Goal: Find specific fact: Find specific fact

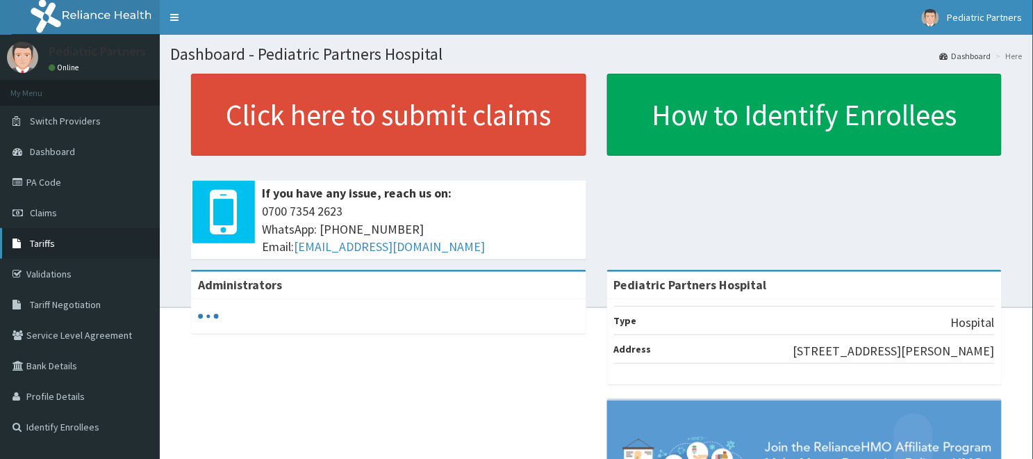
click at [44, 245] on span "Tariffs" at bounding box center [42, 243] width 25 height 13
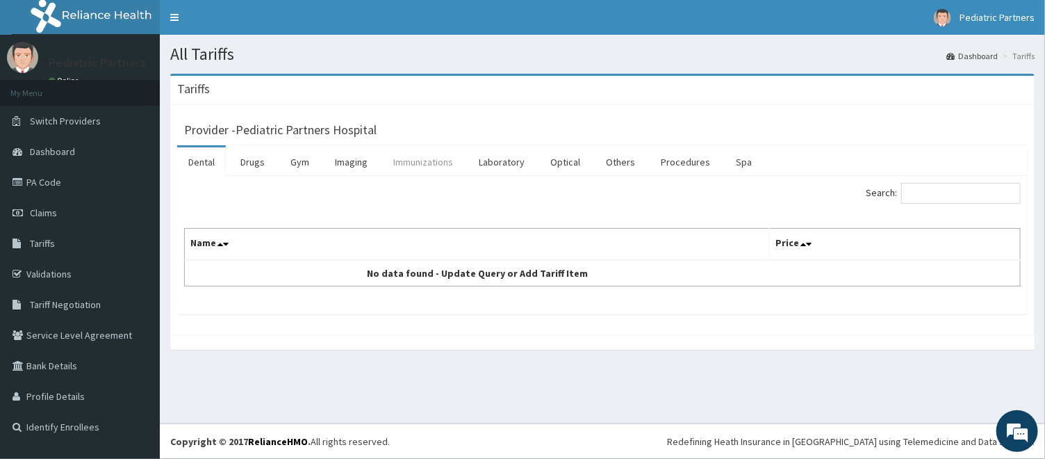
click at [436, 167] on link "Immunizations" at bounding box center [423, 161] width 82 height 29
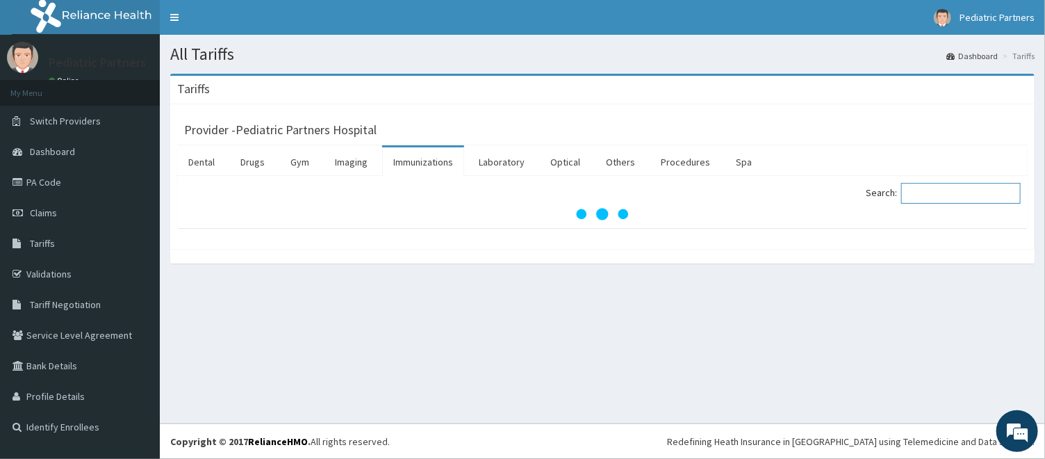
click at [932, 200] on input "Search:" at bounding box center [961, 193] width 120 height 21
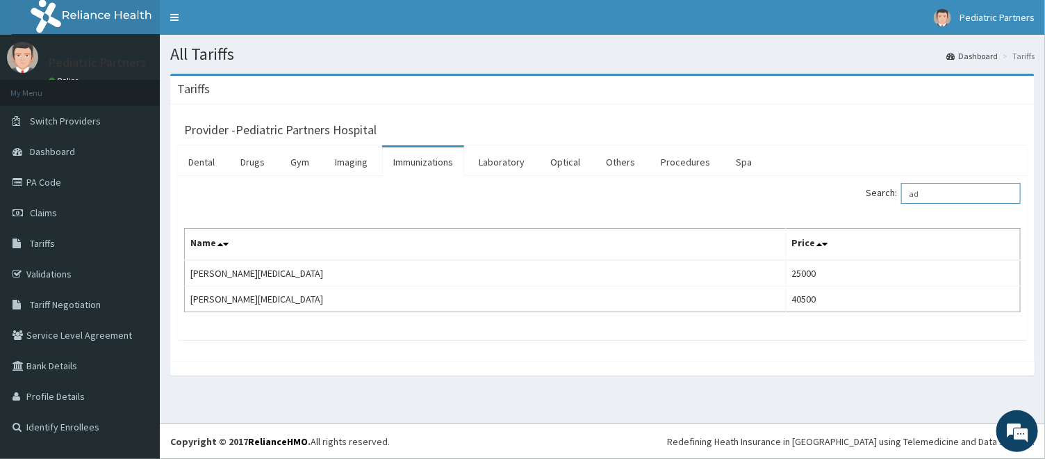
type input "a"
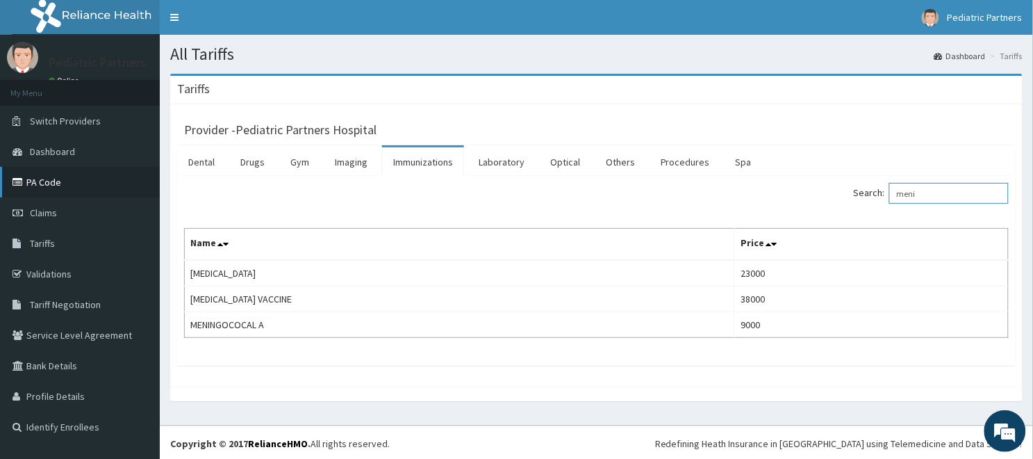
type input "meni"
click at [26, 174] on link "PA Code" at bounding box center [80, 182] width 160 height 31
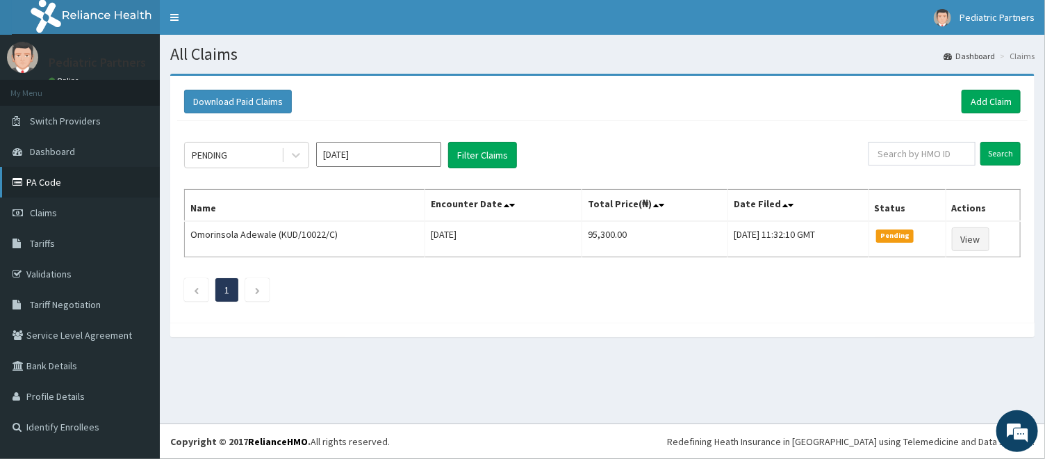
click at [35, 186] on link "PA Code" at bounding box center [80, 182] width 160 height 31
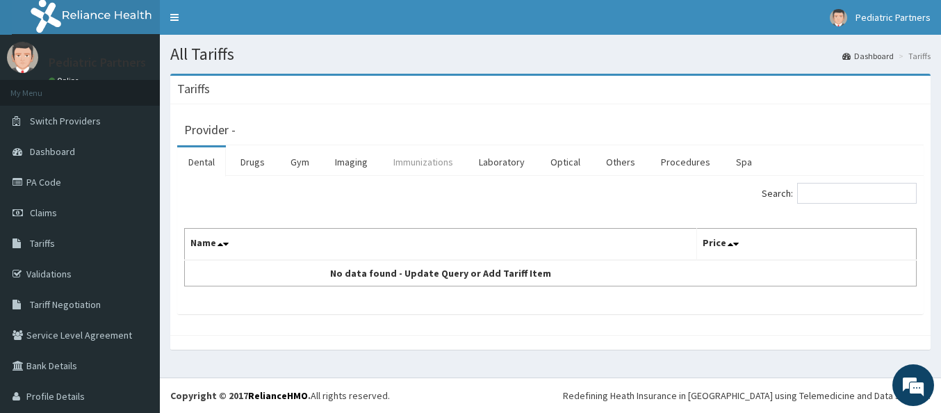
click at [411, 169] on link "Immunizations" at bounding box center [423, 161] width 82 height 29
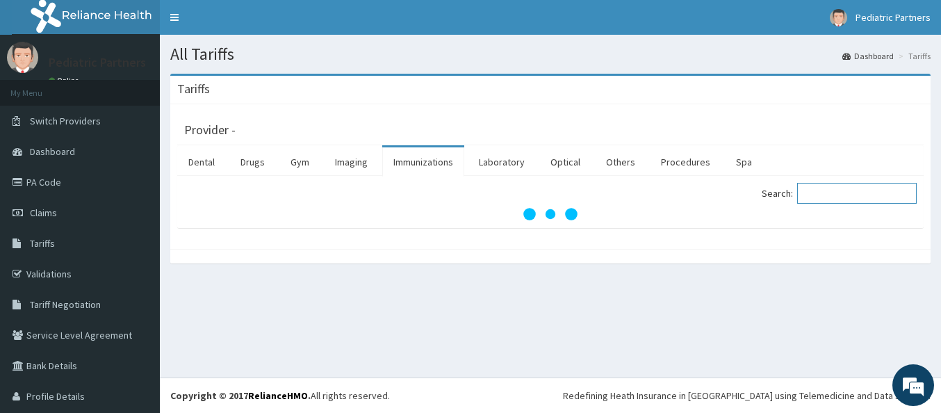
click at [813, 188] on input "Search:" at bounding box center [857, 193] width 120 height 21
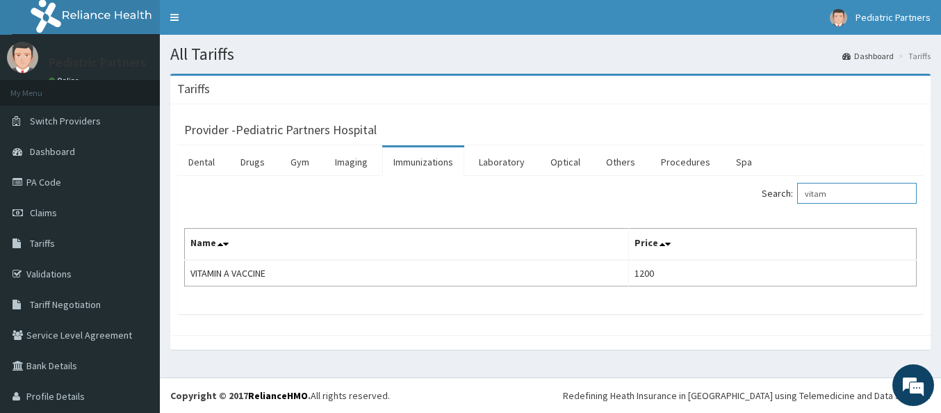
click at [815, 186] on input "vitam" at bounding box center [857, 193] width 120 height 21
drag, startPoint x: 828, startPoint y: 193, endPoint x: 765, endPoint y: 199, distance: 62.9
click at [765, 199] on label "Search: vitam" at bounding box center [839, 193] width 155 height 21
type input "hepati"
click at [58, 188] on link "PA Code" at bounding box center [80, 182] width 160 height 31
